Goal: Transaction & Acquisition: Purchase product/service

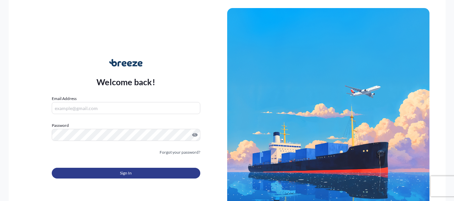
type input "[PERSON_NAME][EMAIL_ADDRESS][PERSON_NAME][DOMAIN_NAME]"
click at [159, 174] on button "Sign In" at bounding box center [126, 173] width 148 height 11
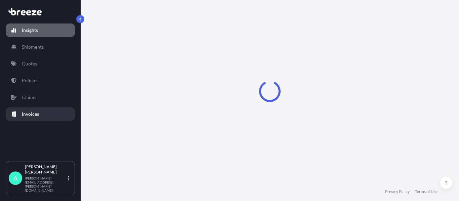
select select "2025"
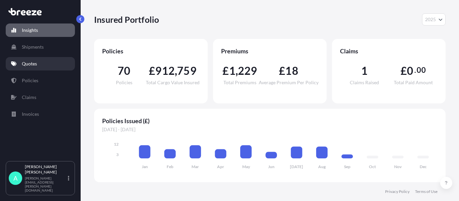
click at [34, 64] on p "Quotes" at bounding box center [29, 63] width 15 height 7
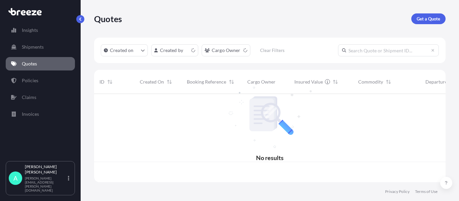
scroll to position [87, 346]
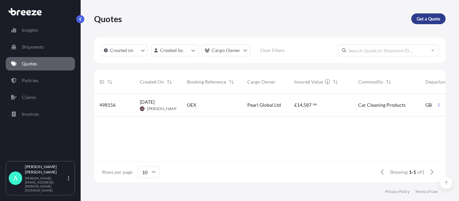
click at [423, 21] on p "Get a Quote" at bounding box center [429, 18] width 24 height 7
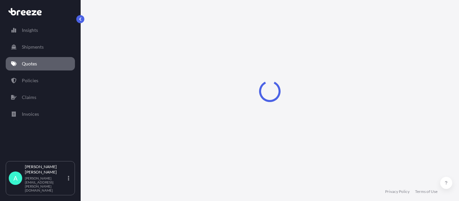
select select "Sea"
select select "1"
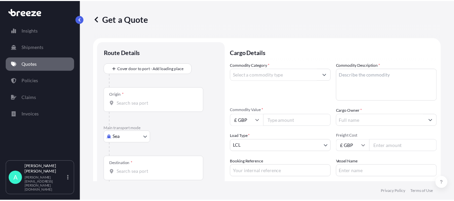
scroll to position [11, 0]
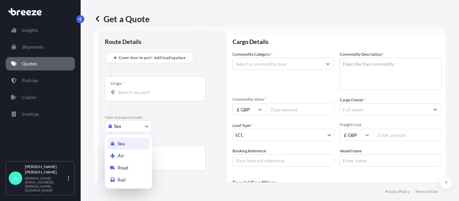
click at [128, 125] on body "Insights Shipments Quotes Policies Claims Invoices A [PERSON_NAME] [PERSON_NAME…" at bounding box center [229, 100] width 459 height 201
click at [123, 168] on span "Road" at bounding box center [123, 168] width 11 height 7
select select "Road"
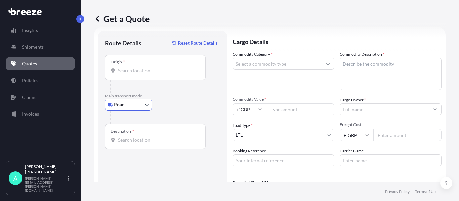
click at [144, 74] on input "Origin *" at bounding box center [157, 71] width 79 height 7
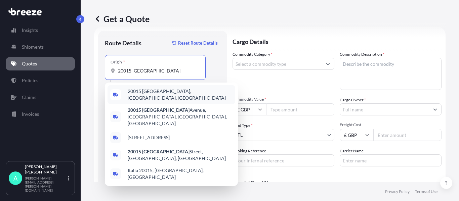
click at [180, 93] on span "20015 [GEOGRAPHIC_DATA], [GEOGRAPHIC_DATA], [GEOGRAPHIC_DATA]" at bounding box center [180, 94] width 105 height 13
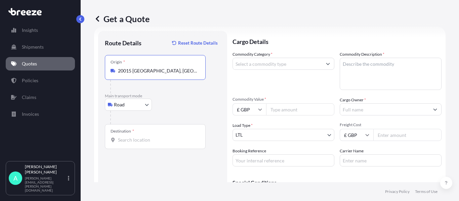
type input "20015 [GEOGRAPHIC_DATA], [GEOGRAPHIC_DATA], [GEOGRAPHIC_DATA]"
click at [148, 186] on footer "Privacy Policy Terms of Use" at bounding box center [270, 191] width 378 height 19
click at [158, 144] on div "Destination *" at bounding box center [155, 136] width 101 height 25
click at [158, 143] on input "Destination *" at bounding box center [157, 140] width 79 height 7
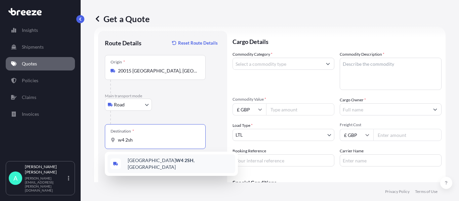
click at [133, 167] on div "[GEOGRAPHIC_DATA] W4 2SH , [GEOGRAPHIC_DATA]" at bounding box center [171, 164] width 128 height 19
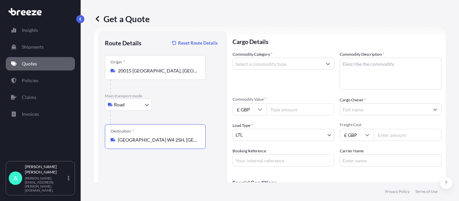
type input "[GEOGRAPHIC_DATA] W4 2SH, [GEOGRAPHIC_DATA]"
click at [270, 70] on div at bounding box center [283, 64] width 102 height 12
click at [271, 62] on input "Commodity Category *" at bounding box center [277, 64] width 89 height 12
type input "a"
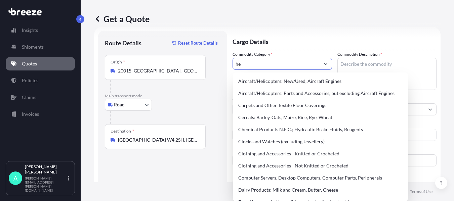
type input "h"
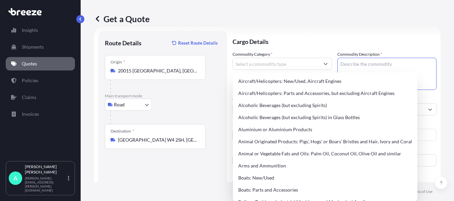
click at [352, 62] on textarea "Commodity Description *" at bounding box center [386, 74] width 99 height 32
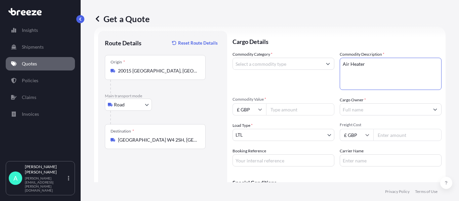
type textarea "Air Heater"
click at [264, 70] on div "Commodity Category *" at bounding box center [283, 70] width 102 height 39
click at [262, 66] on input "Commodity Category *" at bounding box center [277, 64] width 89 height 12
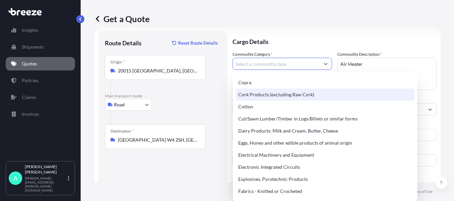
scroll to position [336, 0]
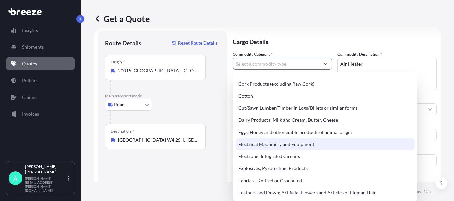
click at [257, 143] on div "Electrical Machinery and Equipment" at bounding box center [324, 144] width 179 height 12
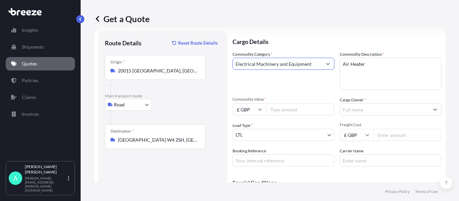
click at [269, 64] on input "Electrical Machinery and Equipment" at bounding box center [277, 64] width 89 height 12
click at [327, 66] on button "Show suggestions" at bounding box center [328, 64] width 12 height 12
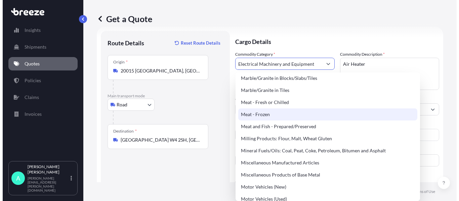
scroll to position [873, 0]
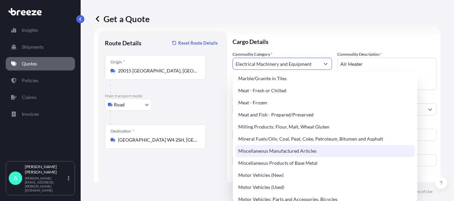
click at [259, 152] on div "Miscellaneous Manufactured Articles" at bounding box center [324, 151] width 179 height 12
type input "Miscellaneous Manufactured Articles"
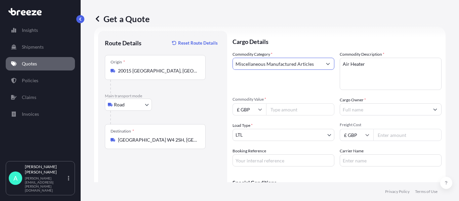
scroll to position [44, 0]
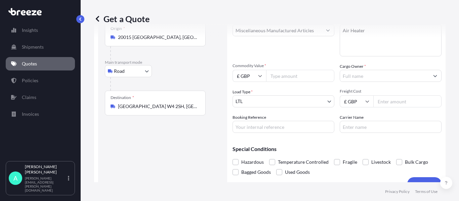
click at [294, 76] on input "Commodity Value *" at bounding box center [300, 76] width 68 height 12
paste input "24938.73"
type input "24938.73"
click at [394, 100] on input "Freight Cost" at bounding box center [407, 101] width 68 height 12
type input "7515"
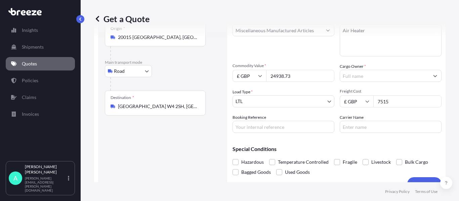
click at [270, 129] on input "Booking Reference" at bounding box center [283, 127] width 102 height 12
type input "17435"
click at [368, 131] on input "Carrier Name" at bounding box center [391, 127] width 102 height 12
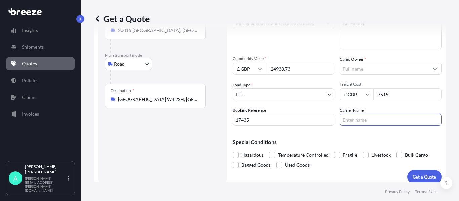
scroll to position [57, 0]
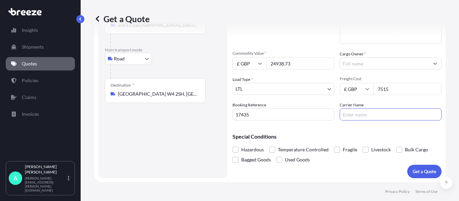
click at [274, 177] on div "Cargo Details Commodity Category * Miscellaneous Manufactured Articles Commodit…" at bounding box center [336, 81] width 209 height 193
click at [420, 175] on p "Get a Quote" at bounding box center [424, 171] width 24 height 7
click at [387, 60] on input "Cargo Owner *" at bounding box center [384, 63] width 89 height 12
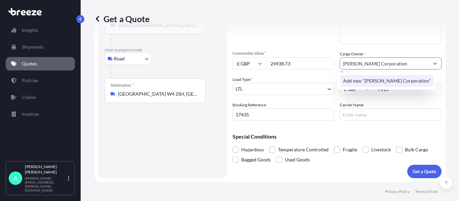
click at [365, 79] on span "Add new "[PERSON_NAME] Corporation"" at bounding box center [387, 81] width 88 height 7
click at [362, 76] on div "Add new "[PERSON_NAME] Corporation Ltd"" at bounding box center [390, 81] width 101 height 12
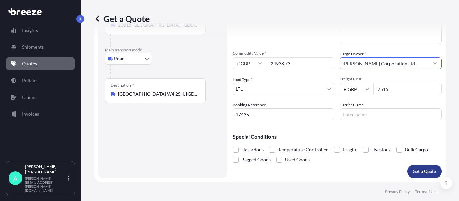
type input "[PERSON_NAME] Corporation Ltd"
click at [420, 171] on p "Get a Quote" at bounding box center [424, 171] width 24 height 7
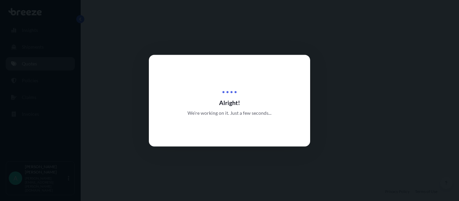
select select "Road"
select select "1"
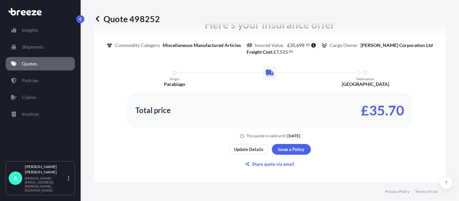
scroll to position [347, 0]
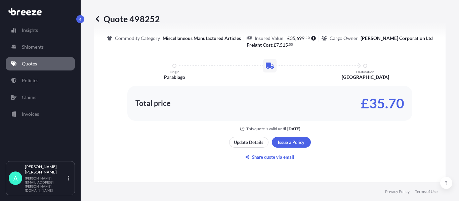
click at [273, 149] on div "Update Details Issue a Policy Share quote via email" at bounding box center [270, 150] width 82 height 26
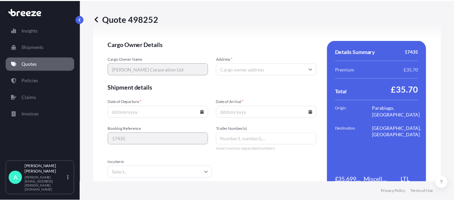
scroll to position [871, 0]
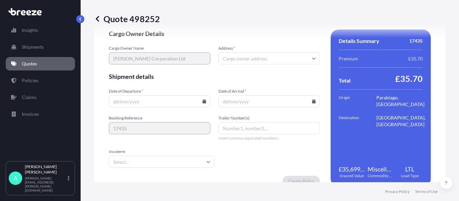
click at [202, 99] on input "Date of Departure *" at bounding box center [159, 101] width 101 height 12
click at [188, 103] on input "Date of Departure *" at bounding box center [159, 101] width 101 height 12
click at [198, 101] on input "Date of Departure *" at bounding box center [159, 101] width 101 height 12
click at [203, 101] on icon at bounding box center [205, 101] width 4 height 4
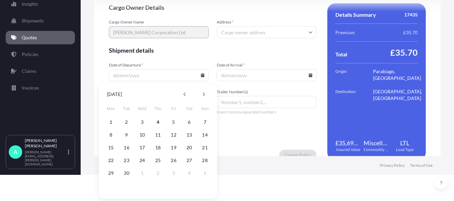
scroll to position [27, 0]
click at [112, 134] on button "8" at bounding box center [110, 134] width 11 height 11
type input "[DATE]"
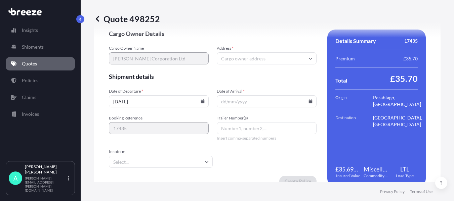
scroll to position [0, 0]
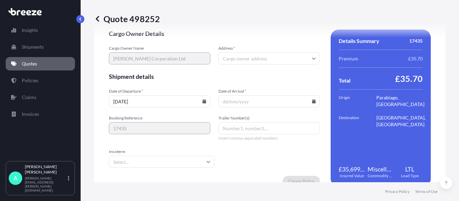
click at [311, 101] on div at bounding box center [268, 101] width 101 height 12
click at [312, 101] on icon at bounding box center [314, 101] width 4 height 4
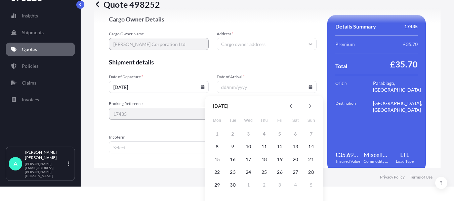
scroll to position [27, 0]
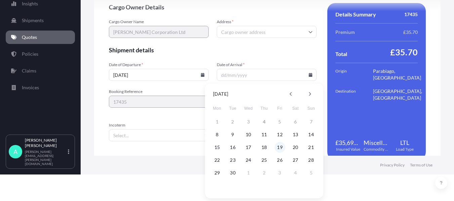
click at [277, 148] on button "19" at bounding box center [279, 147] width 11 height 11
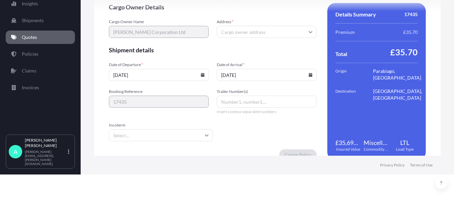
type input "[DATE]"
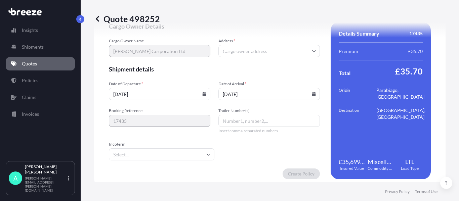
scroll to position [885, 0]
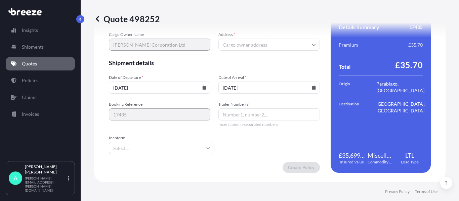
click at [165, 145] on input "Incoterm" at bounding box center [161, 148] width 105 height 12
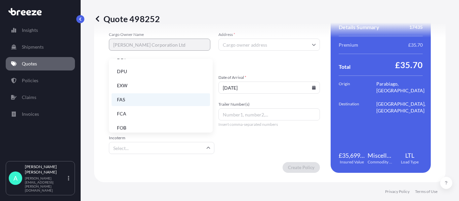
scroll to position [85, 0]
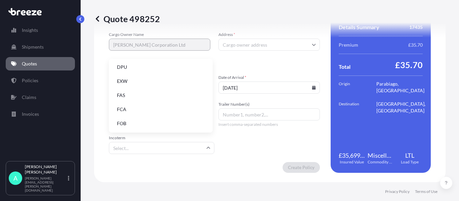
click at [128, 81] on li "EXW" at bounding box center [161, 81] width 98 height 13
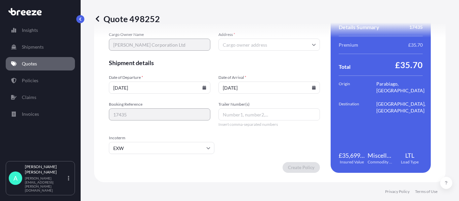
click at [242, 47] on input "Address *" at bounding box center [268, 45] width 101 height 12
click at [253, 65] on div "Please type and select an option" at bounding box center [266, 64] width 94 height 16
paste input "[PERSON_NAME] [PERSON_NAME] GOLF, TENNIS & SKI [PERSON_NAME] CORPORATION LTD [S…"
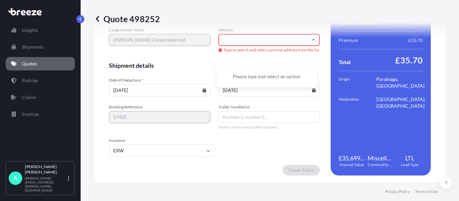
scroll to position [0, 118]
click at [244, 45] on input "[PERSON_NAME] [PERSON_NAME] GOLF, TENNIS & SKI [PERSON_NAME] CORPORATION LTD W4…" at bounding box center [268, 40] width 101 height 12
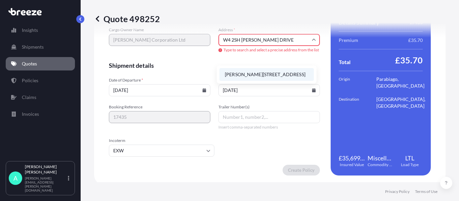
click at [270, 75] on li "[PERSON_NAME][STREET_ADDRESS]" at bounding box center [266, 74] width 94 height 13
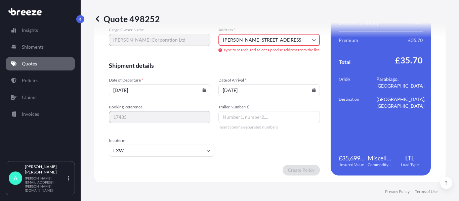
type input "[PERSON_NAME][STREET_ADDRESS][PERSON_NAME]"
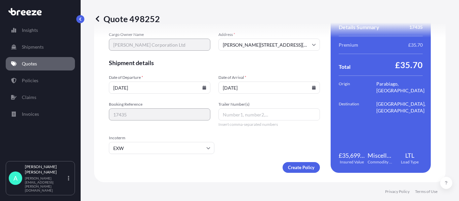
scroll to position [885, 0]
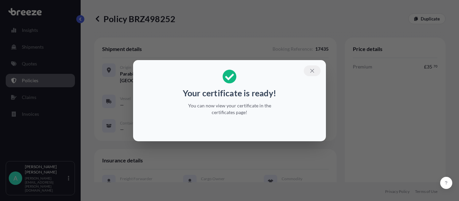
click at [318, 68] on button "button" at bounding box center [312, 70] width 17 height 11
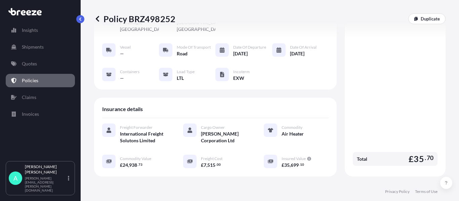
scroll to position [134, 0]
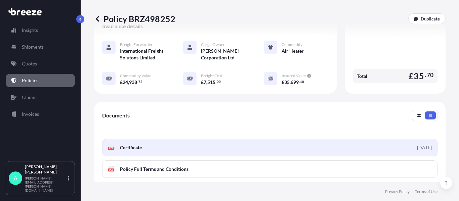
click at [176, 144] on link "PDF Certificate [DATE]" at bounding box center [269, 147] width 335 height 17
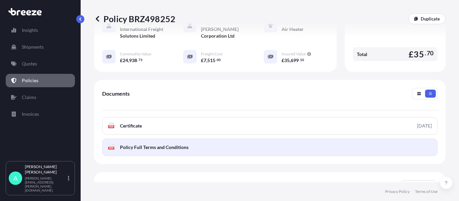
scroll to position [168, 0]
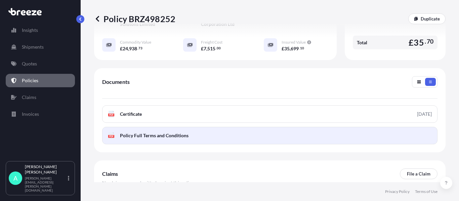
click at [135, 134] on span "Policy Full Terms and Conditions" at bounding box center [154, 135] width 69 height 7
